Goal: Navigation & Orientation: Find specific page/section

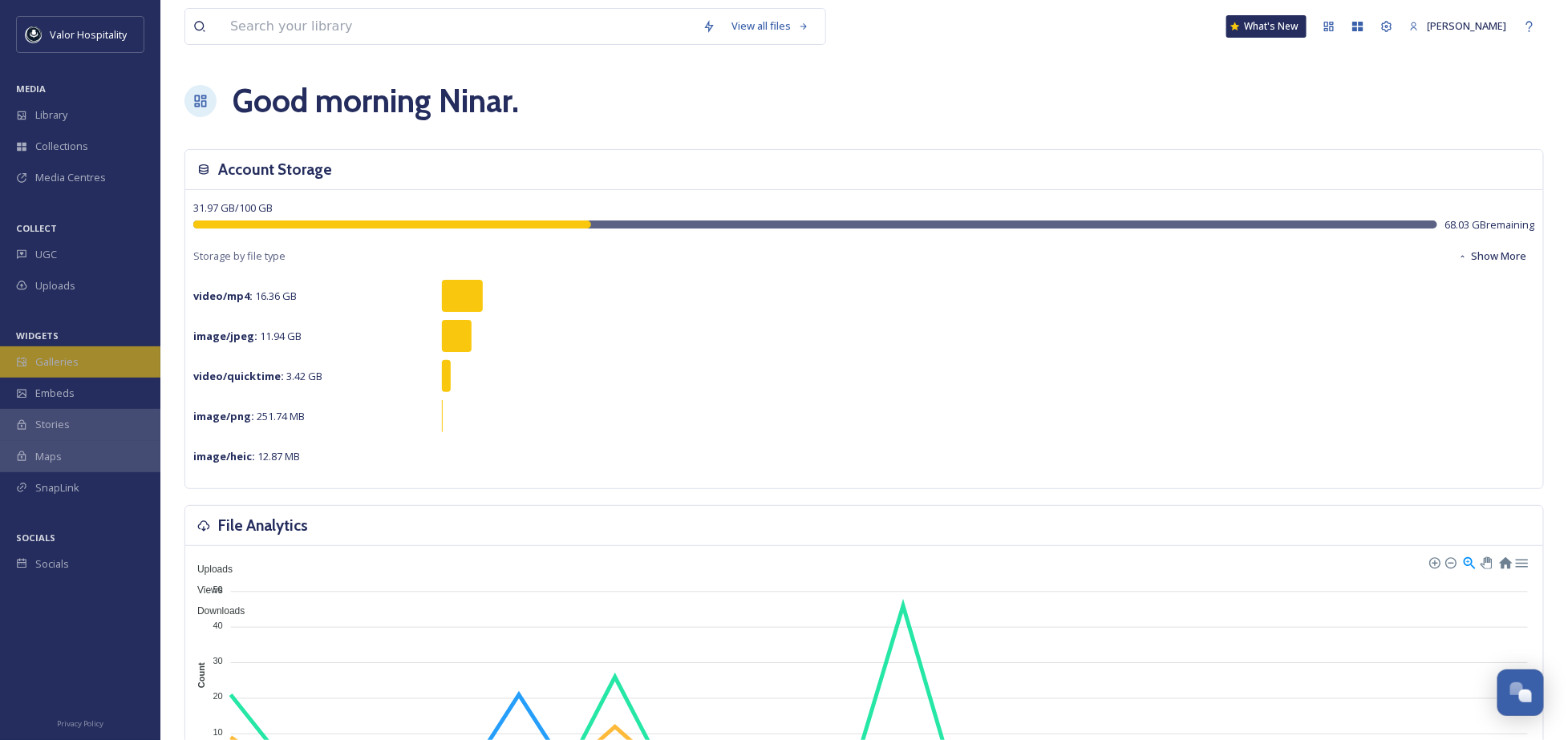
click at [89, 362] on div "Galleries" at bounding box center [80, 362] width 161 height 32
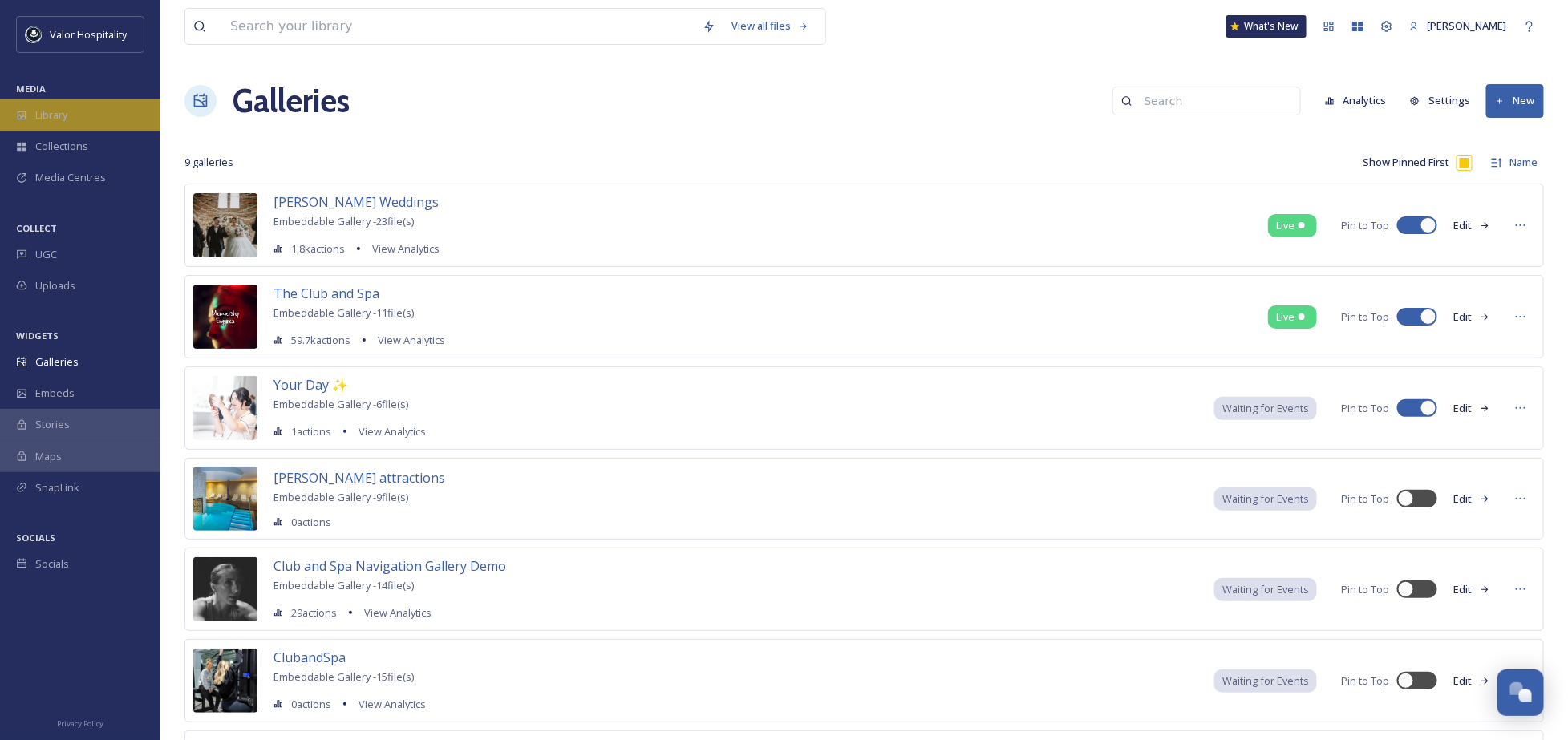
click at [60, 109] on span "Library" at bounding box center [51, 114] width 33 height 15
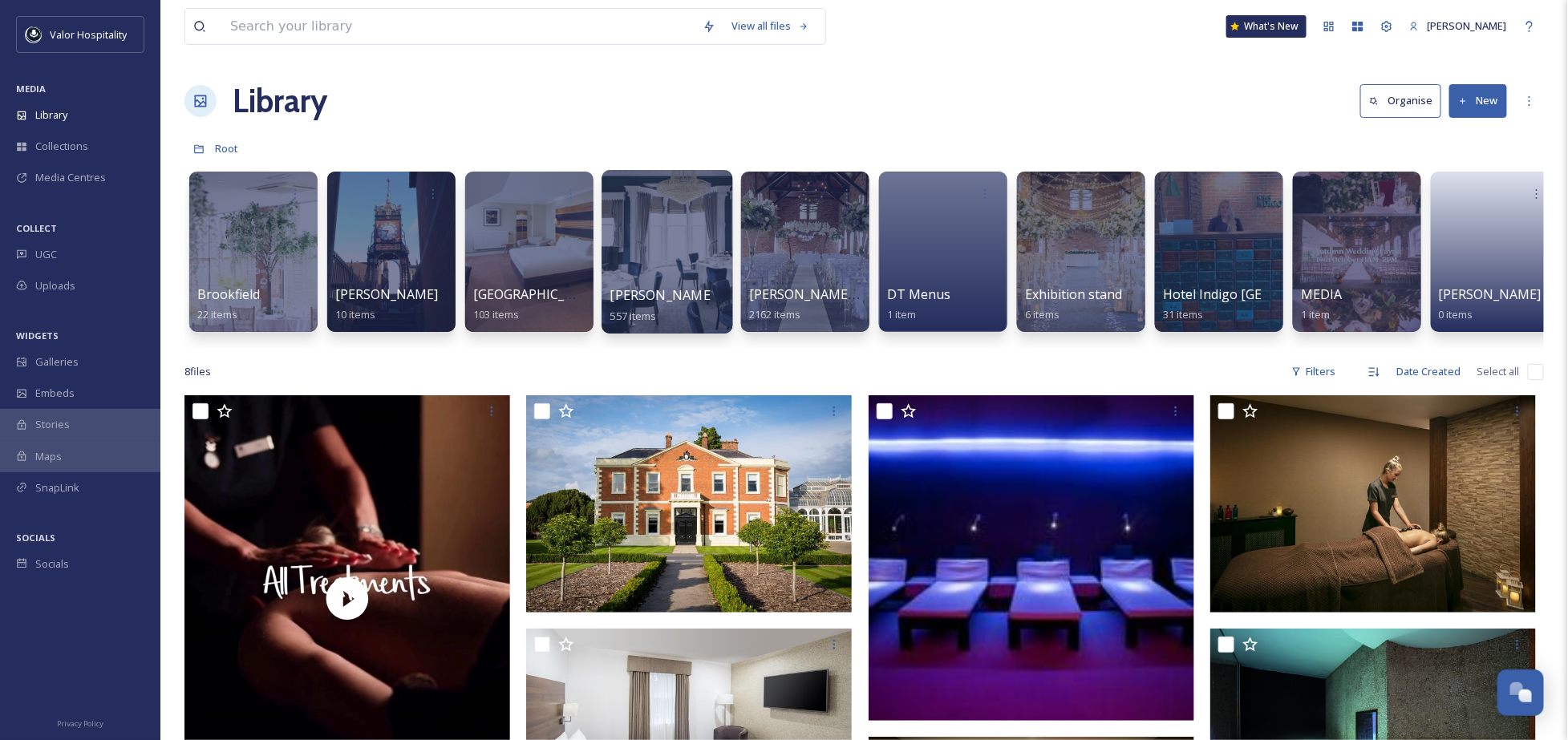
click at [654, 236] on div at bounding box center [667, 252] width 131 height 164
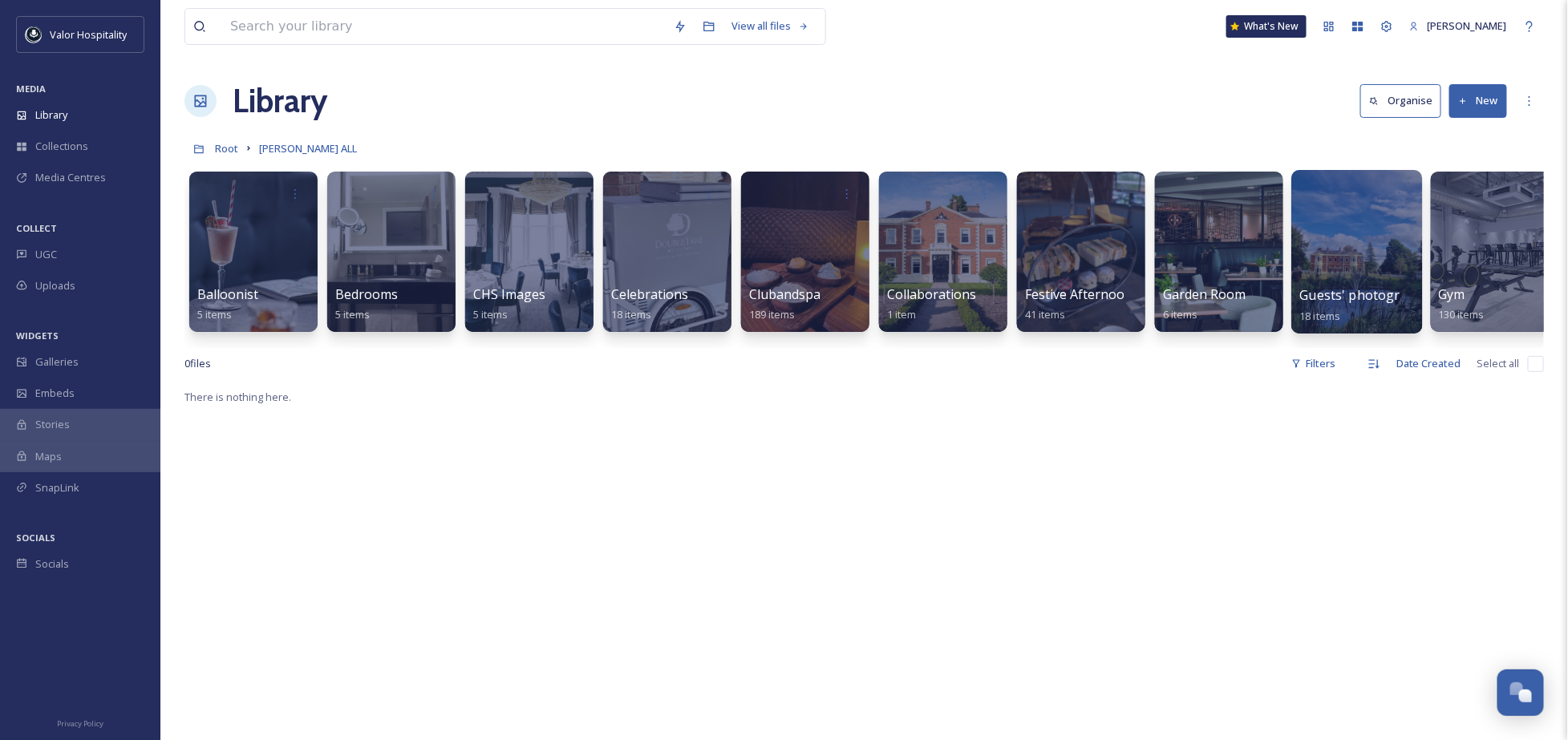
click at [1335, 235] on div at bounding box center [1357, 252] width 131 height 164
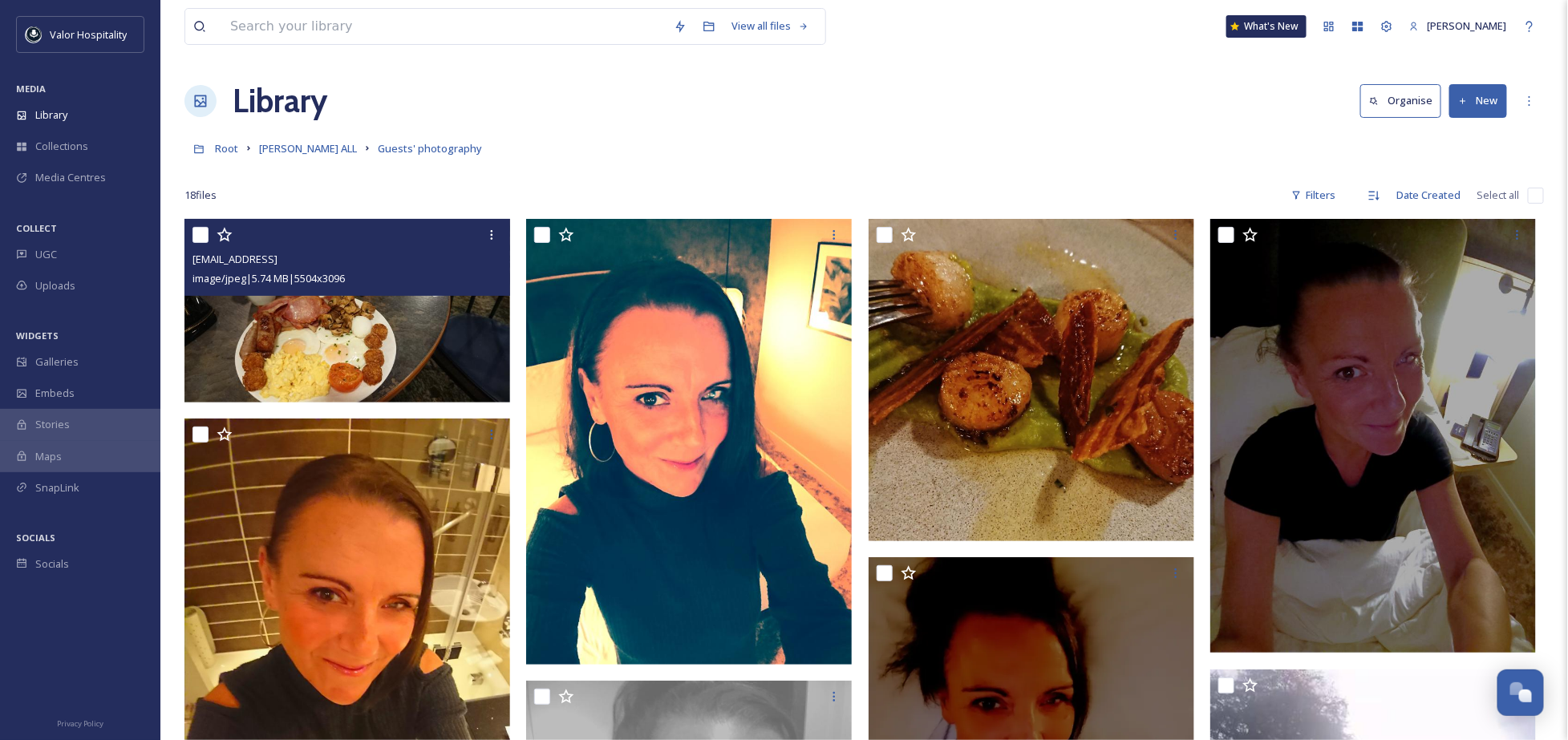
click at [362, 333] on img at bounding box center [347, 311] width 326 height 184
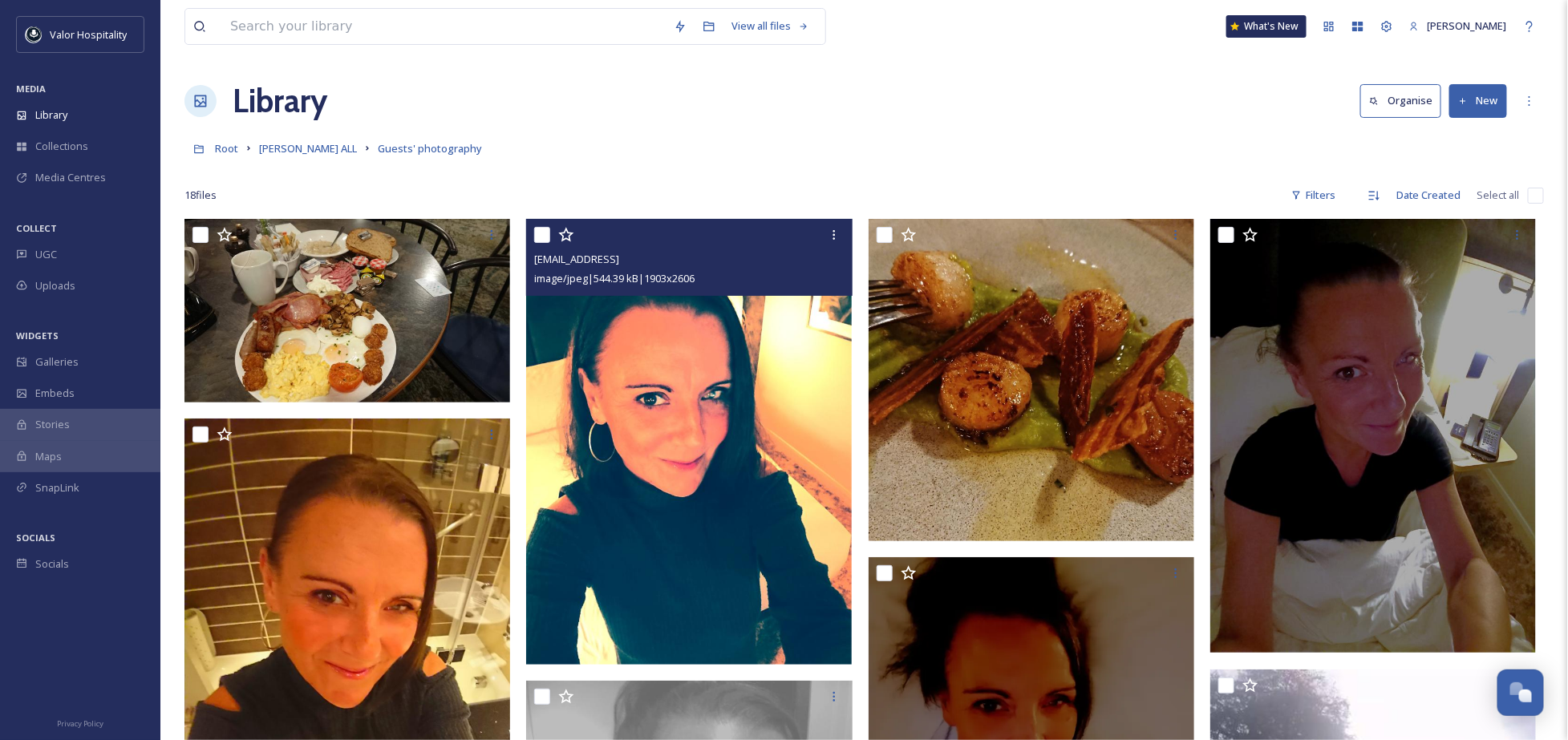
click at [535, 234] on input "checkbox" at bounding box center [542, 235] width 16 height 16
checkbox input "true"
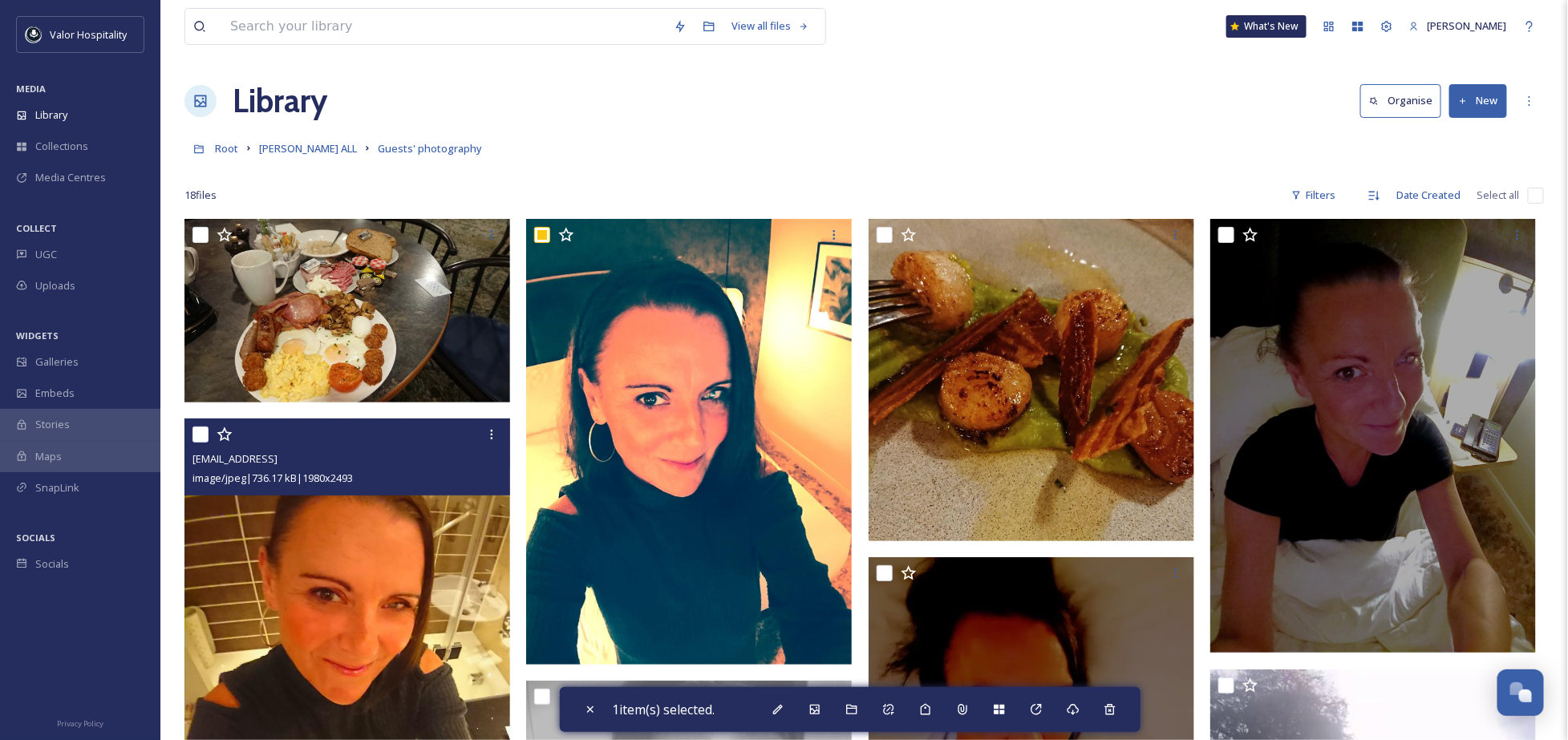
click at [195, 426] on input "checkbox" at bounding box center [200, 434] width 16 height 16
checkbox input "true"
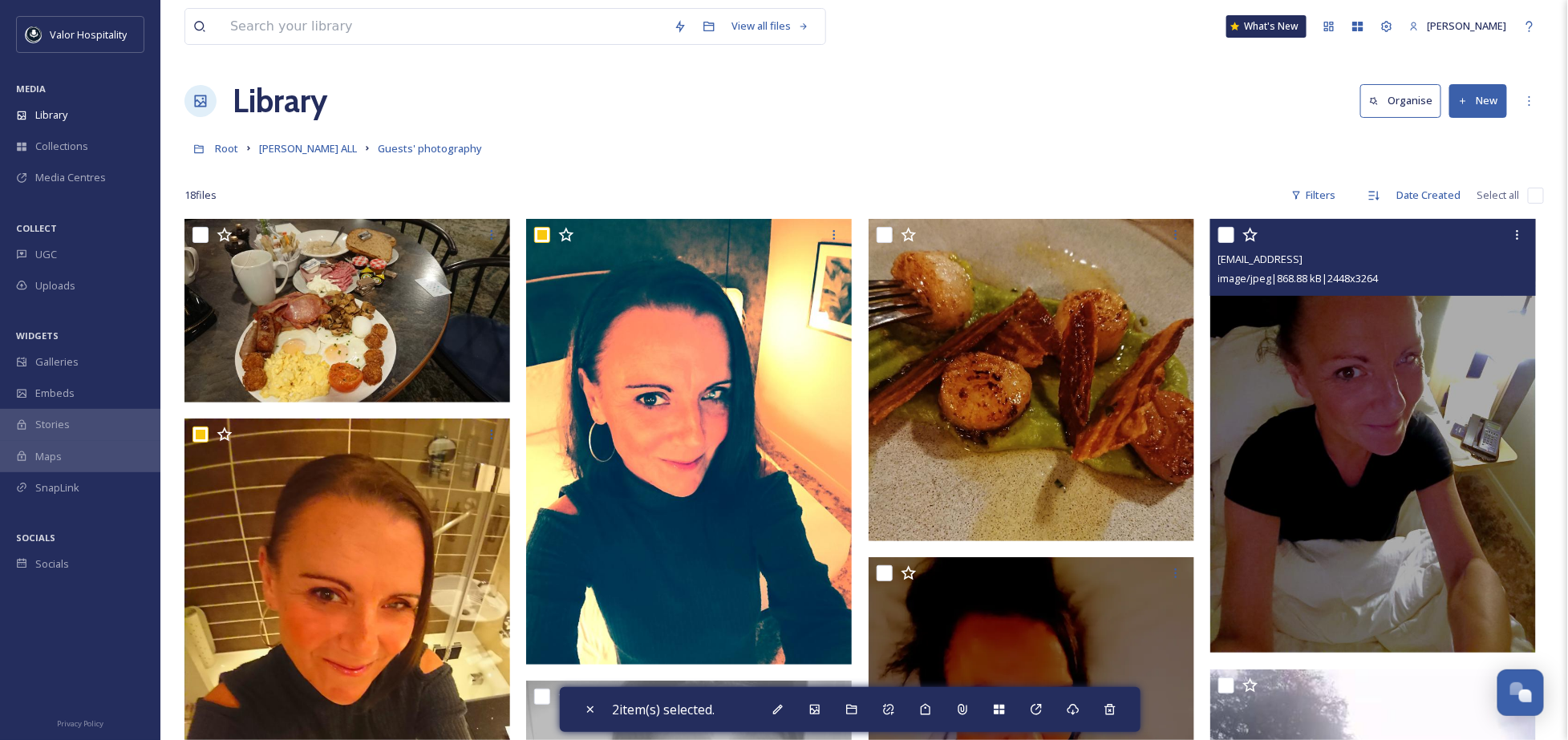
click at [1230, 232] on input "checkbox" at bounding box center [1227, 235] width 16 height 16
checkbox input "true"
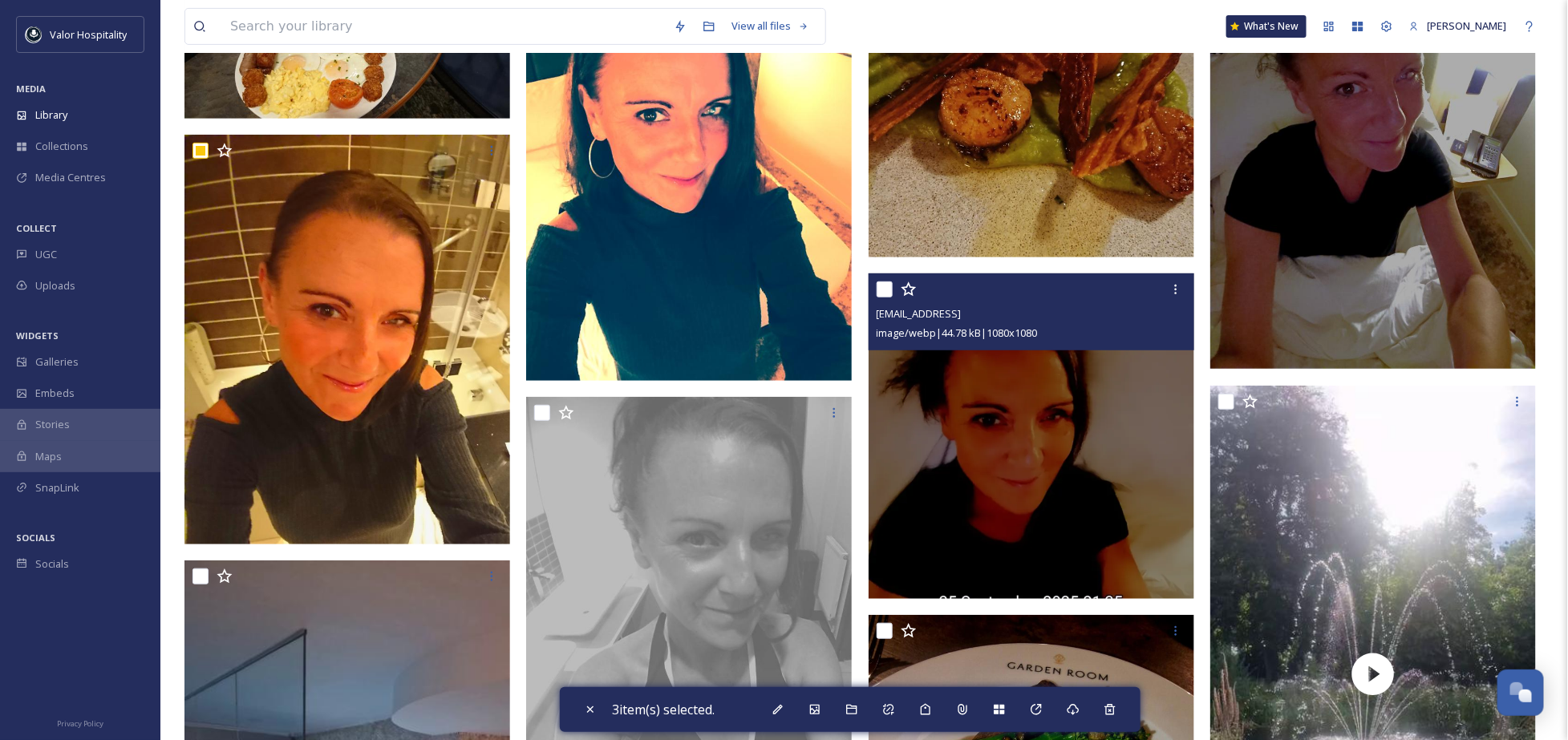
scroll to position [321, 0]
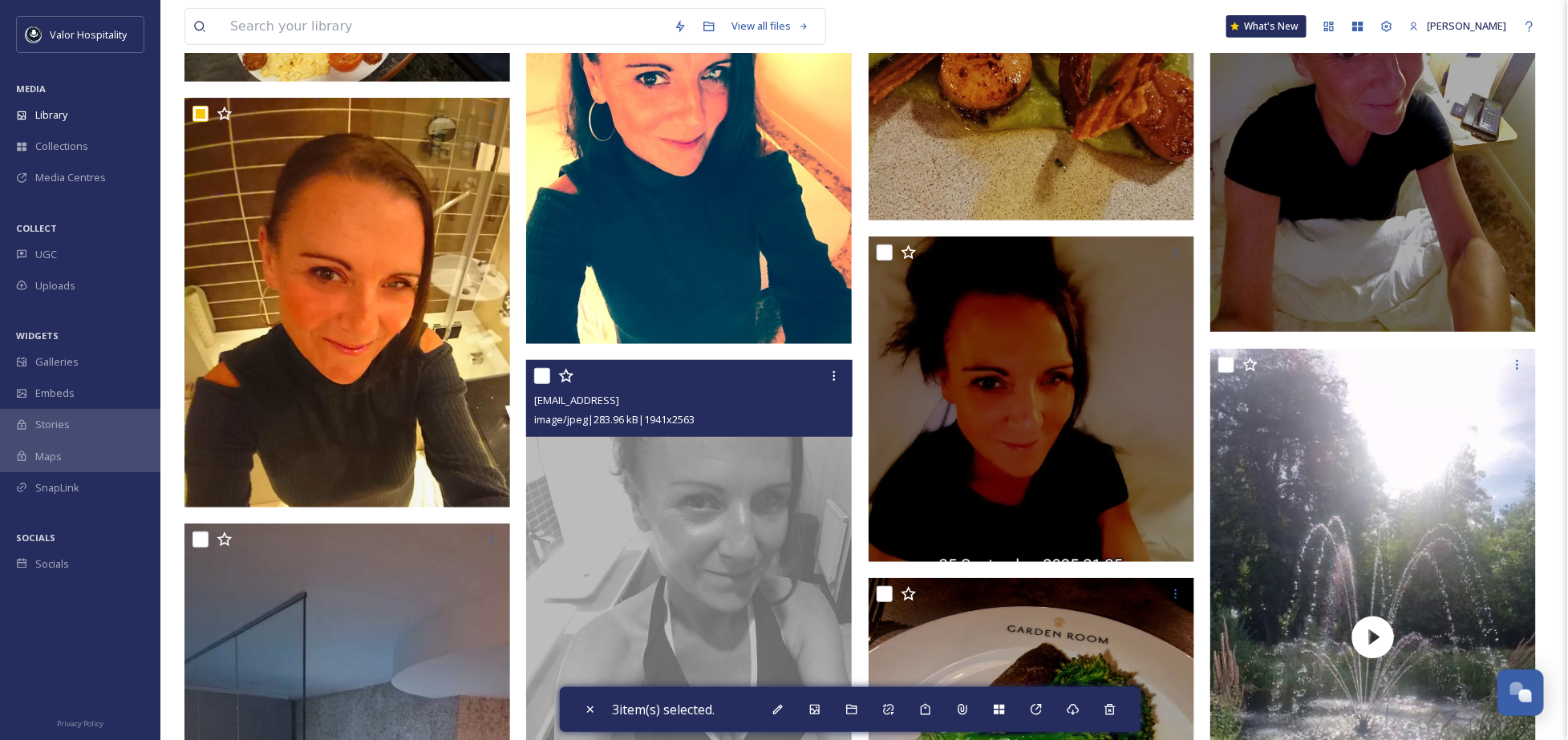
click at [543, 375] on input "checkbox" at bounding box center [542, 376] width 16 height 16
checkbox input "true"
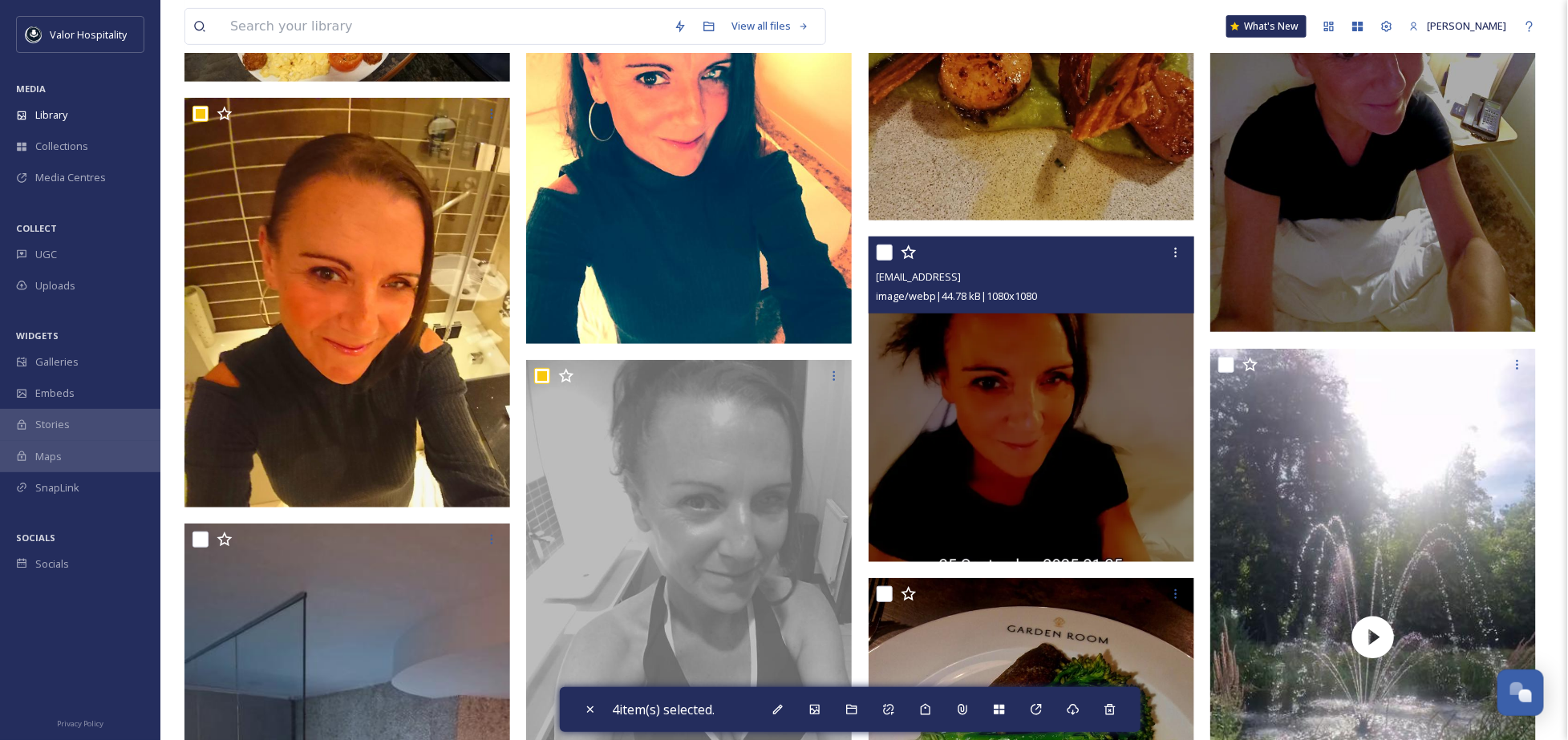
click at [882, 248] on input "checkbox" at bounding box center [884, 253] width 16 height 16
checkbox input "true"
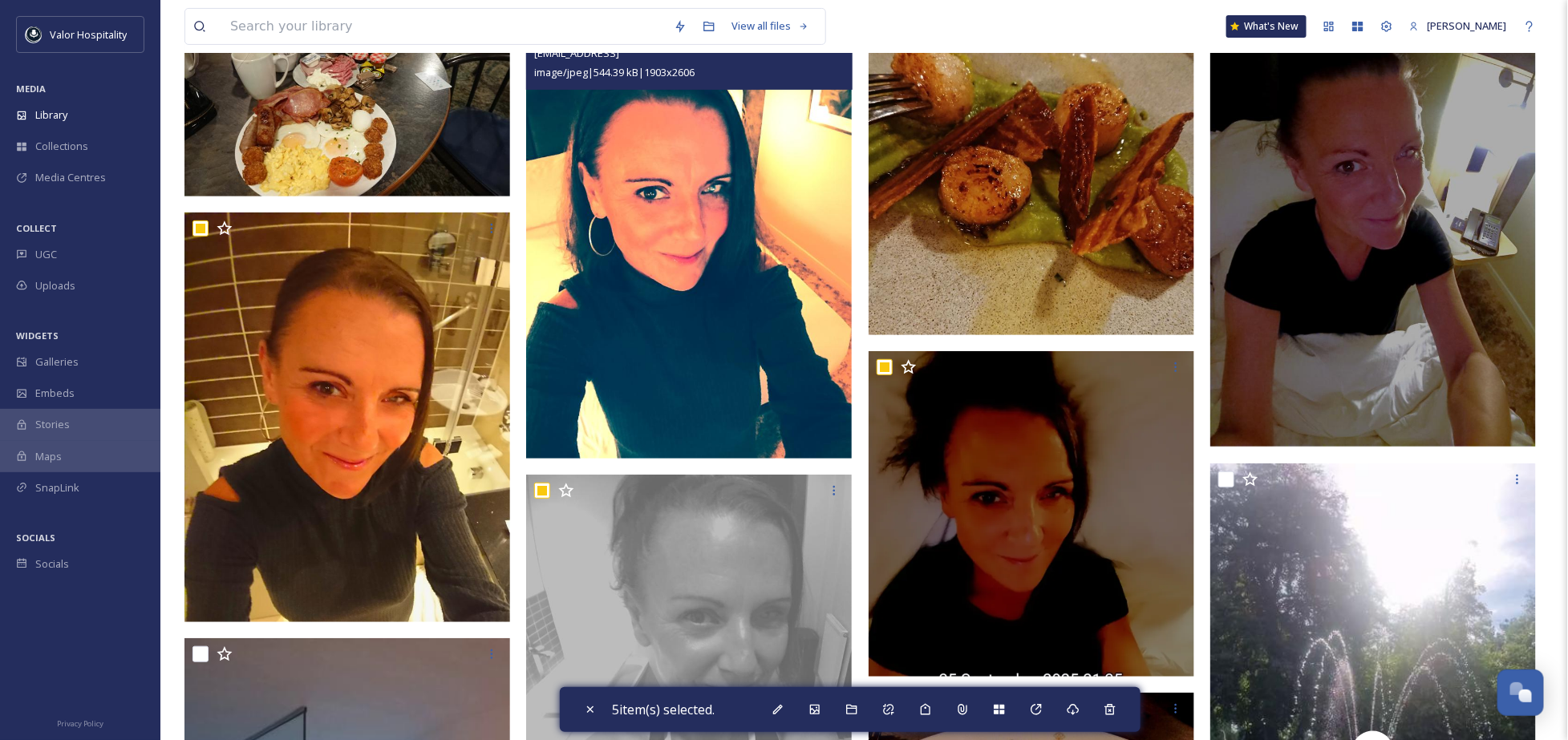
scroll to position [0, 0]
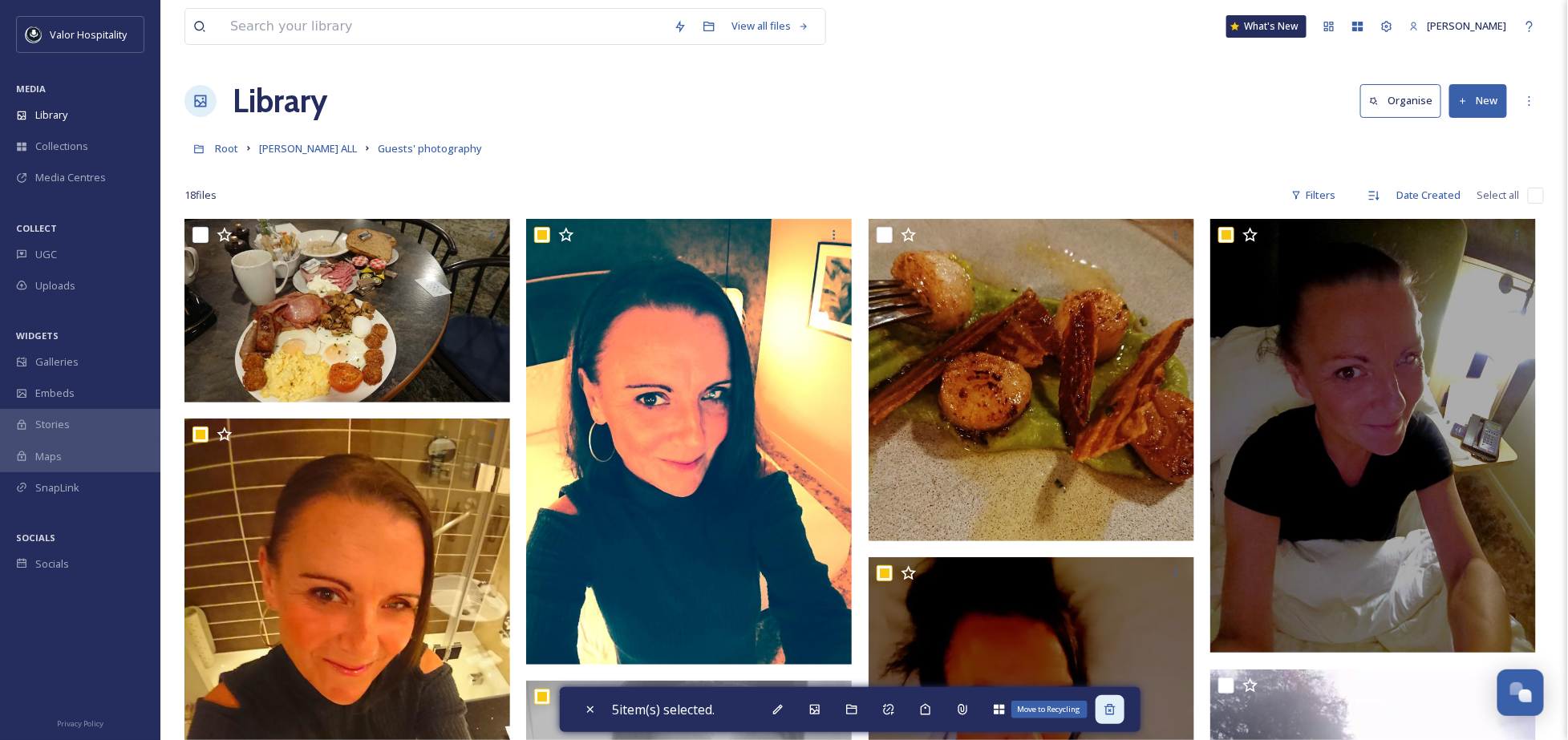
click at [1110, 709] on icon at bounding box center [1109, 709] width 11 height 11
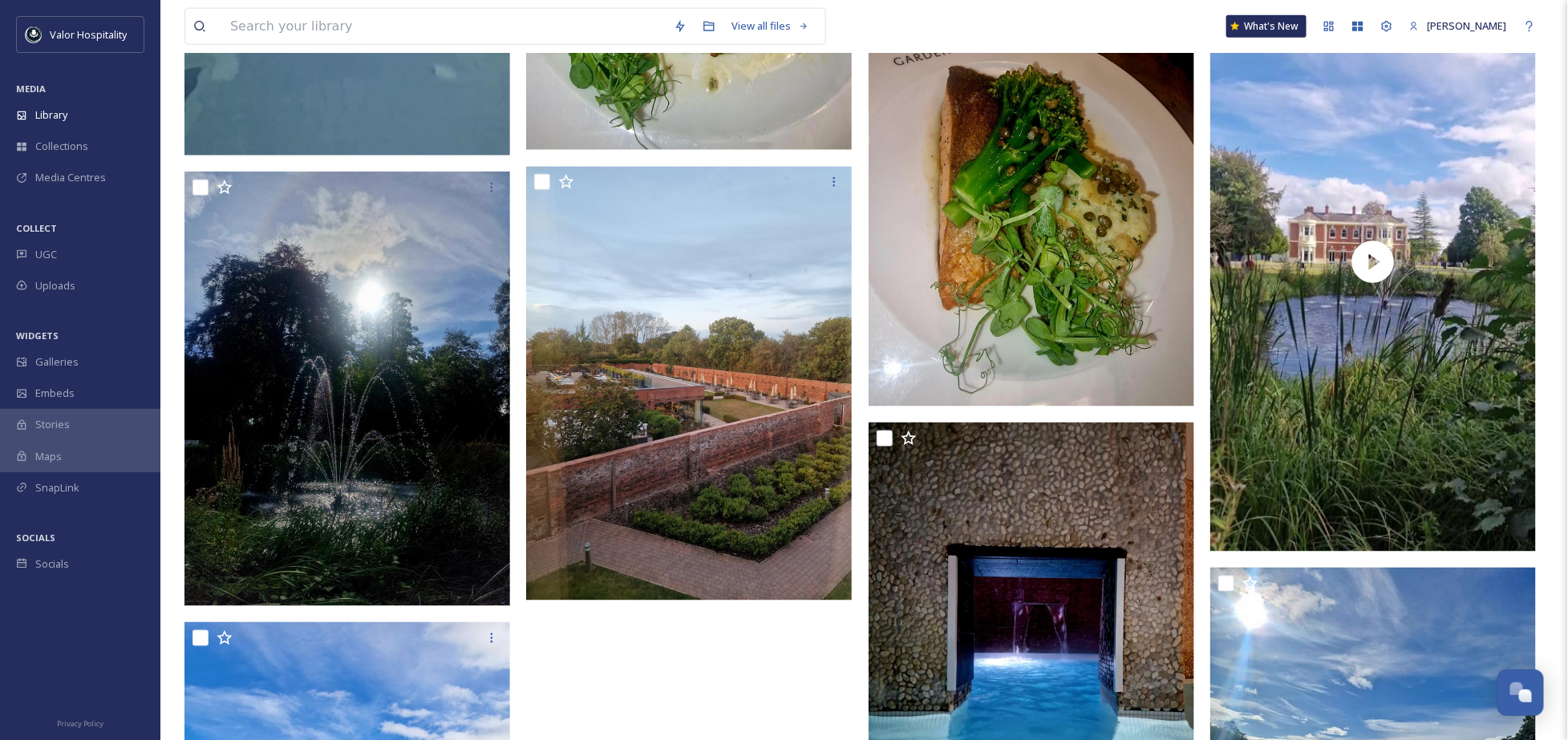
scroll to position [962, 0]
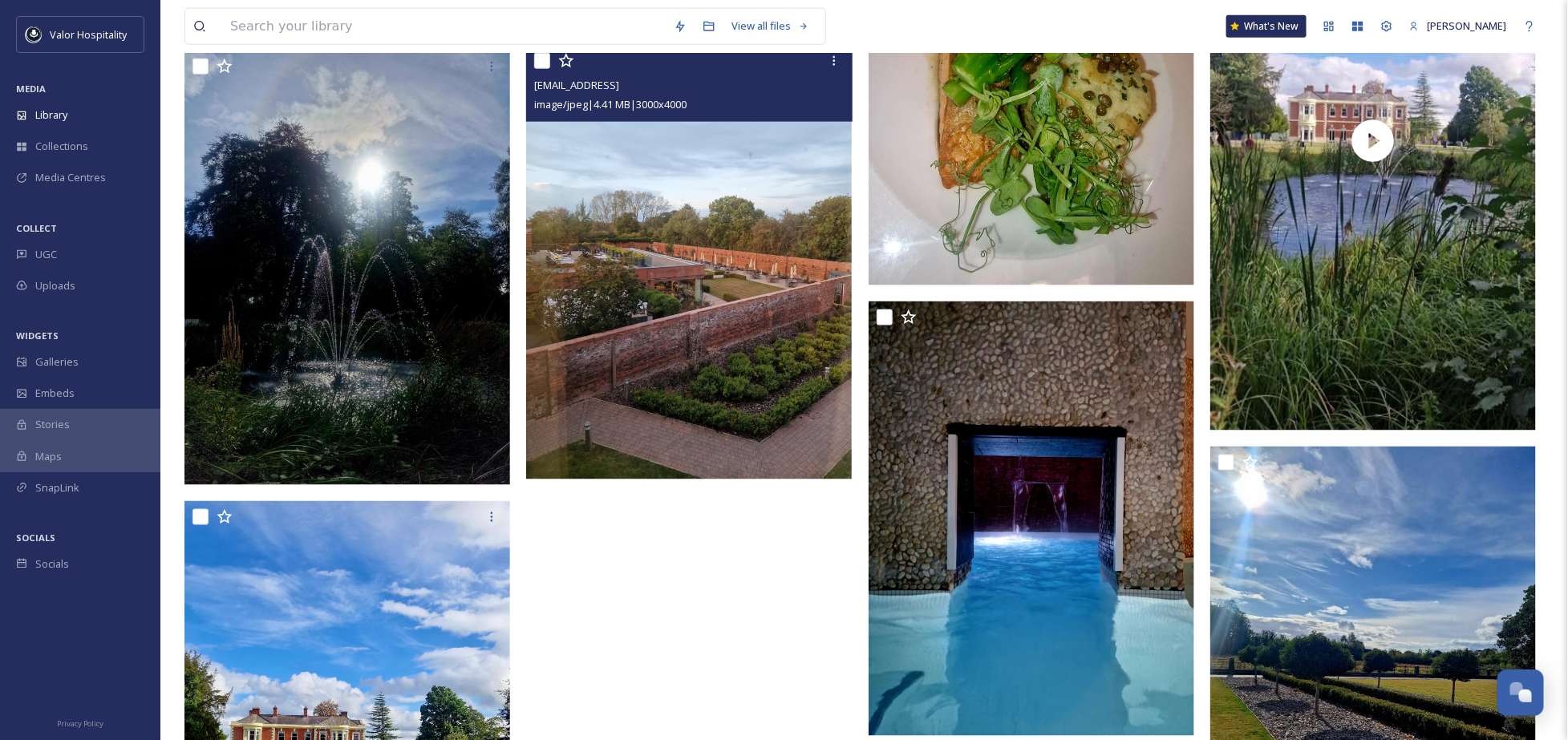
click at [694, 315] on img at bounding box center [689, 262] width 326 height 434
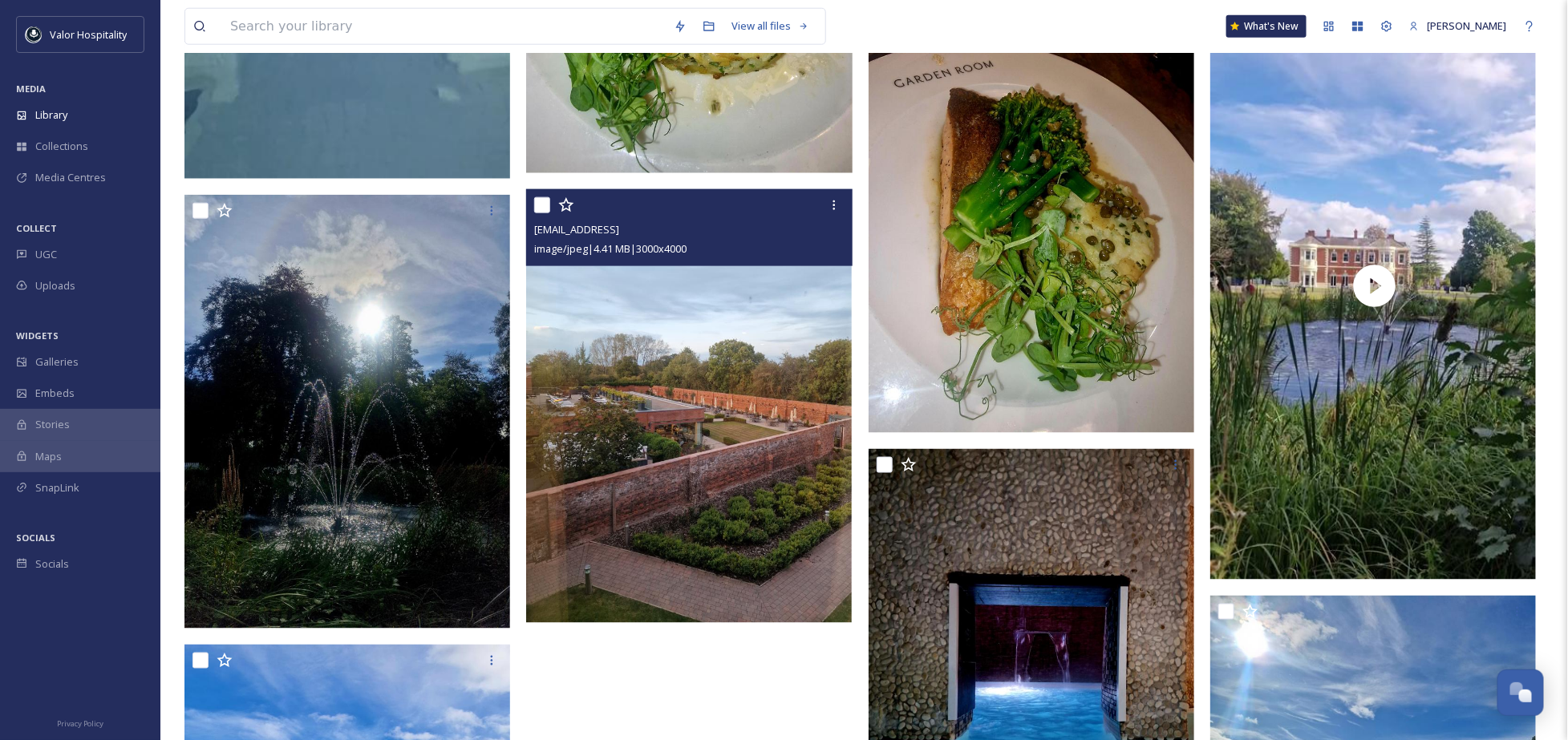
scroll to position [664, 0]
